Goal: Communication & Community: Share content

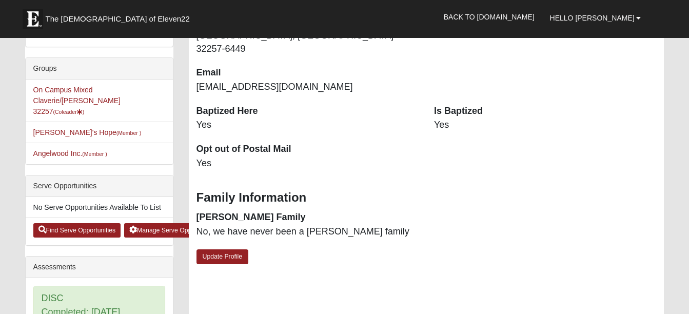
scroll to position [205, 0]
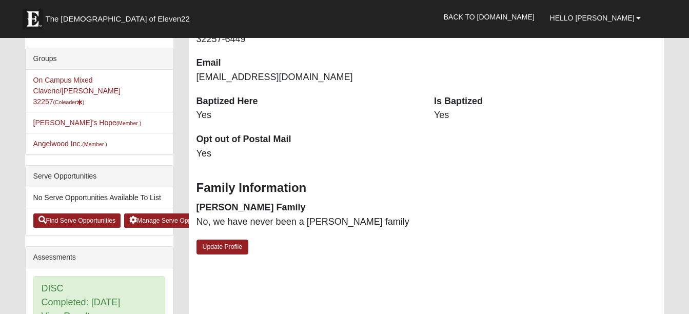
click at [94, 84] on li "On Campus Mixed Claverie/[PERSON_NAME] 32257 (Coleader )" at bounding box center [99, 91] width 147 height 43
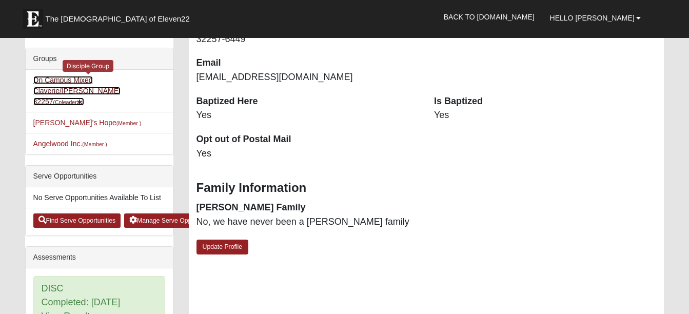
click at [95, 80] on link "On Campus Mixed Claverie/[PERSON_NAME] 32257 (Coleader )" at bounding box center [76, 91] width 87 height 30
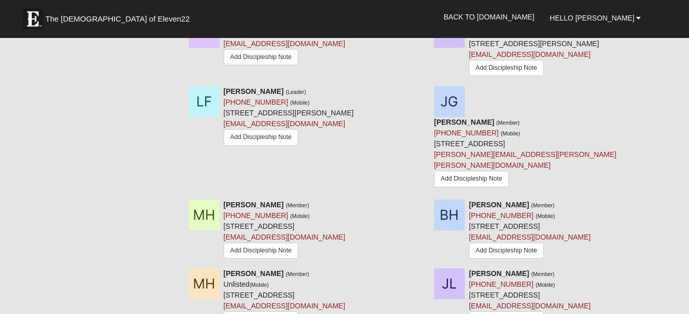
scroll to position [1077, 0]
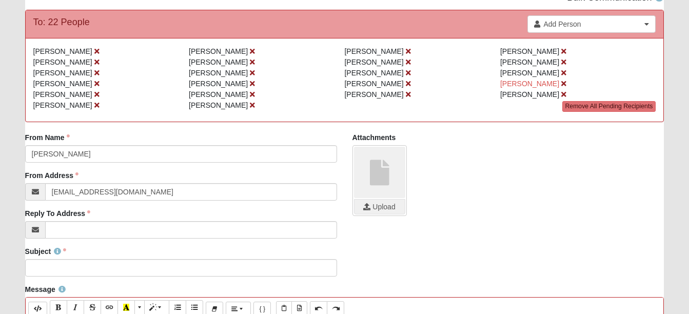
scroll to position [103, 0]
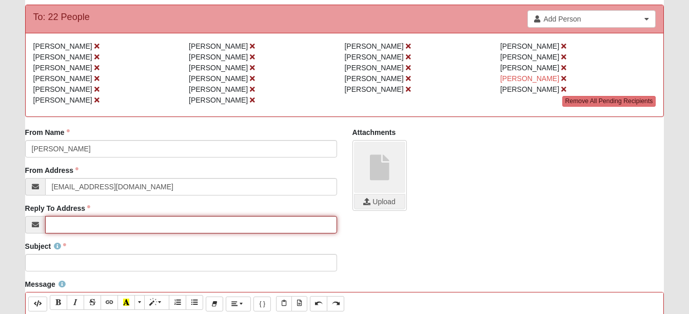
click at [54, 225] on input "Reply To Address" at bounding box center [191, 224] width 292 height 17
type input "[EMAIL_ADDRESS][DOMAIN_NAME]"
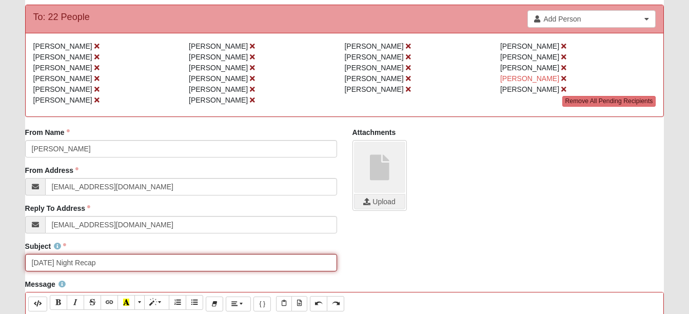
type input "Monday Night Recap"
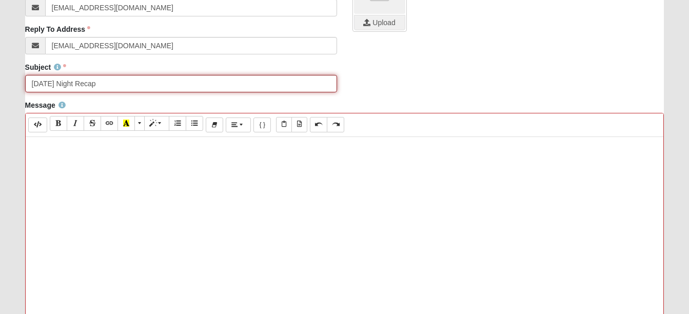
scroll to position [308, 0]
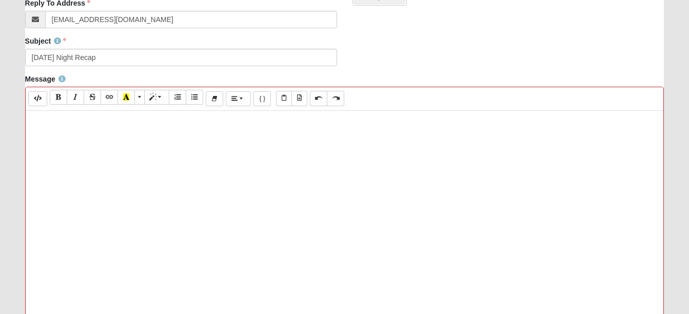
click at [37, 121] on p at bounding box center [345, 121] width 628 height 11
paste div
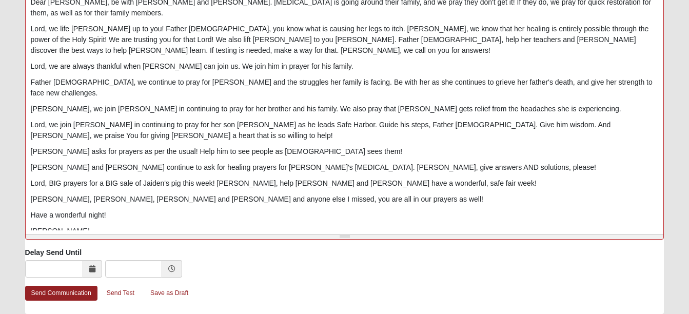
scroll to position [533, 0]
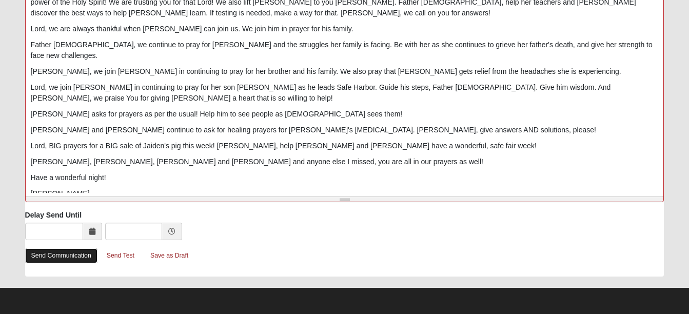
click at [51, 252] on link "Send Communication" at bounding box center [61, 255] width 72 height 15
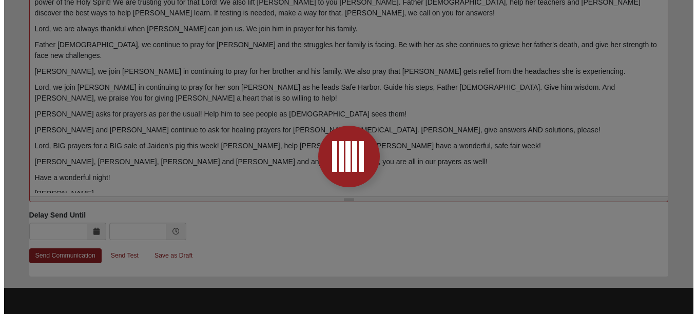
scroll to position [0, 0]
